Goal: Check status

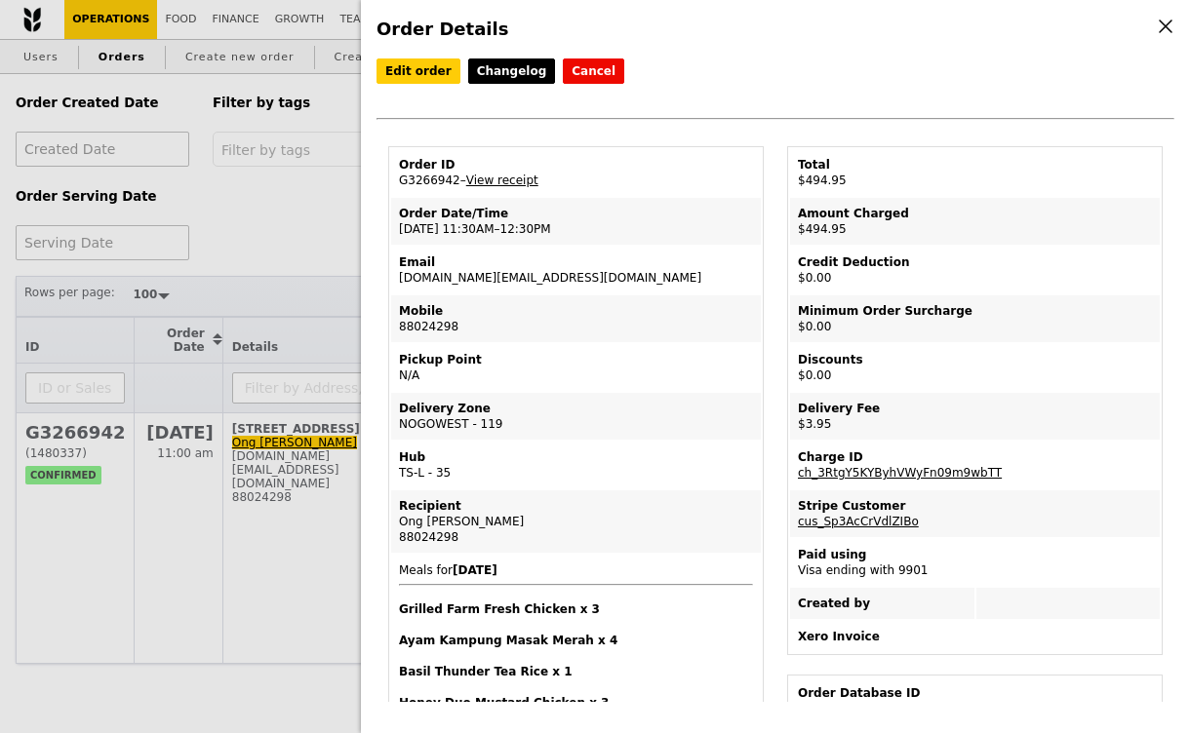
select select "100"
click at [322, 249] on div "Order Details Edit order Changelog Cancel Order ID G3266942 – View receipt Orde…" at bounding box center [595, 366] width 1190 height 733
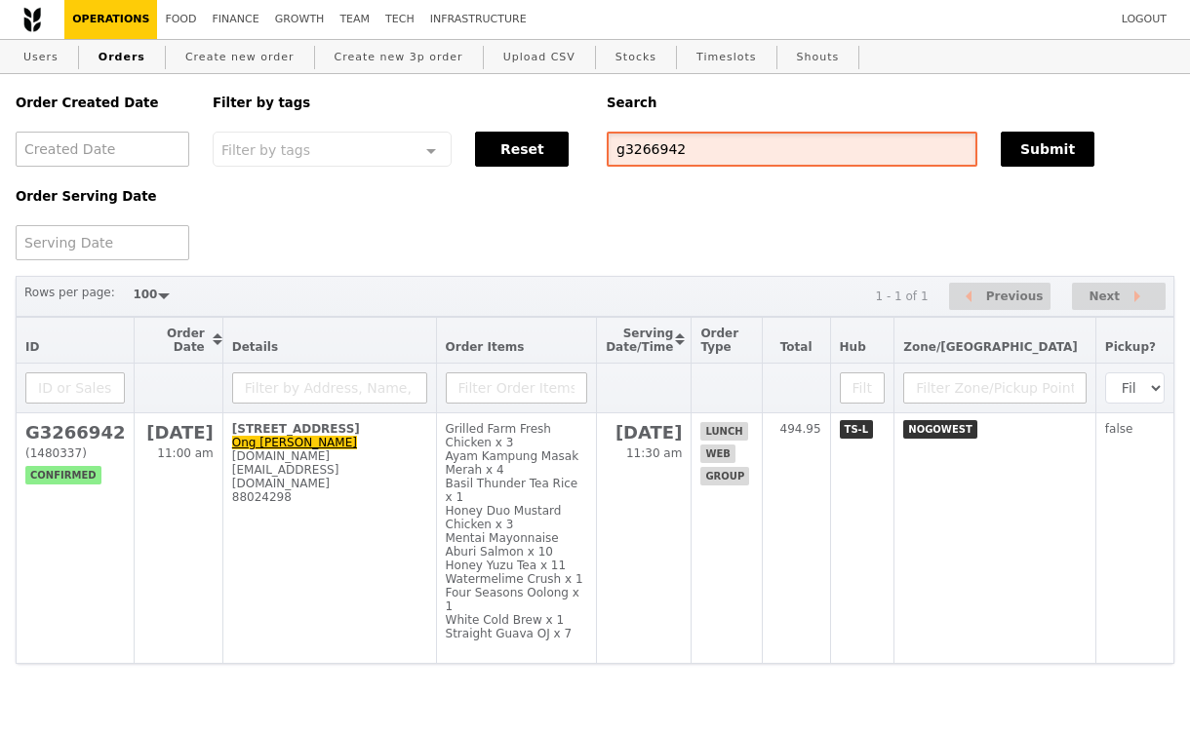
click at [648, 150] on input "g3266942" at bounding box center [792, 149] width 371 height 35
